Goal: Information Seeking & Learning: Learn about a topic

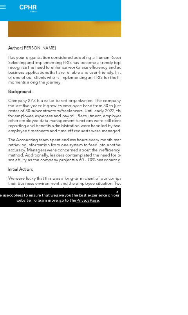
scroll to position [486, 0]
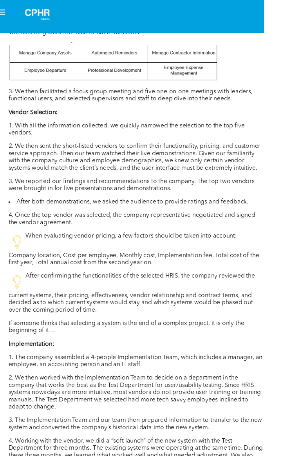
scroll to position [956, 0]
